Goal: Information Seeking & Learning: Check status

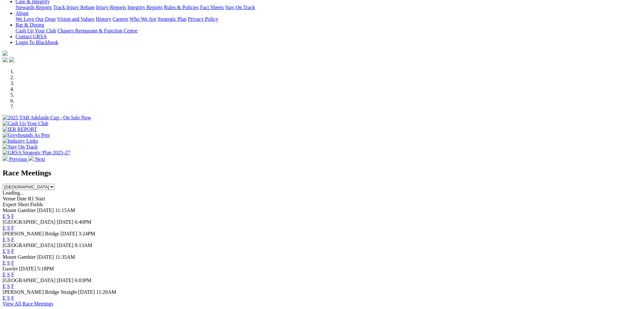
scroll to position [193, 0]
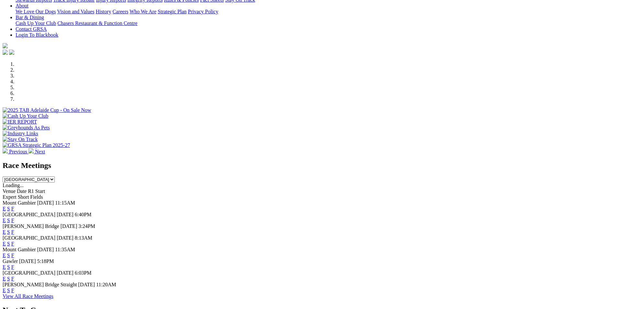
click at [14, 229] on link "F" at bounding box center [12, 232] width 3 height 6
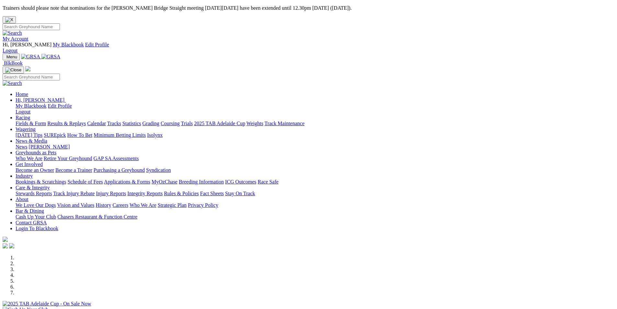
click at [180, 120] on link "Coursing" at bounding box center [170, 123] width 19 height 6
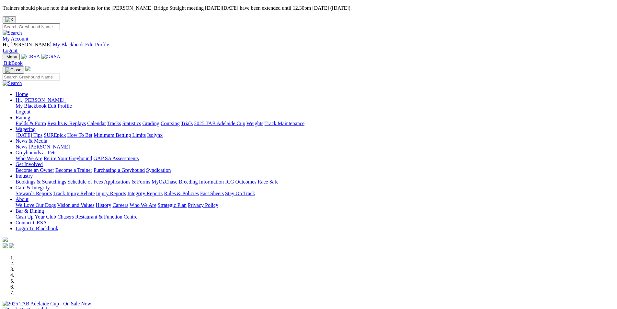
click at [86, 120] on link "Results & Replays" at bounding box center [66, 123] width 39 height 6
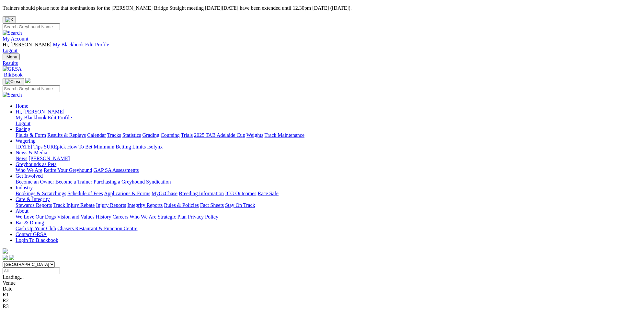
click at [126, 274] on div "SUMMARY 12 races" at bounding box center [309, 277] width 612 height 6
